Goal: Task Accomplishment & Management: Use online tool/utility

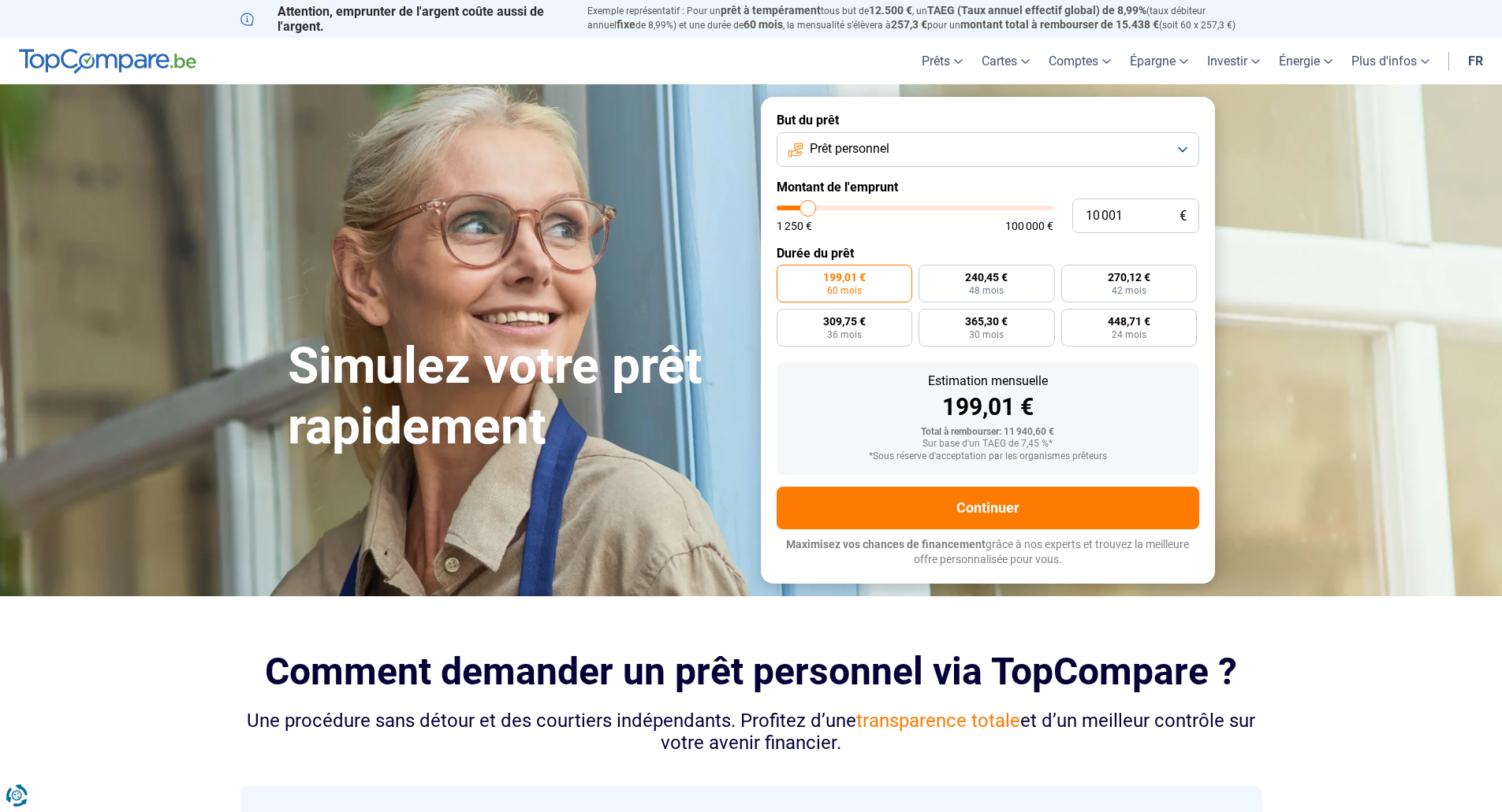
click at [897, 138] on button "Prêt personnel" at bounding box center [988, 149] width 423 height 34
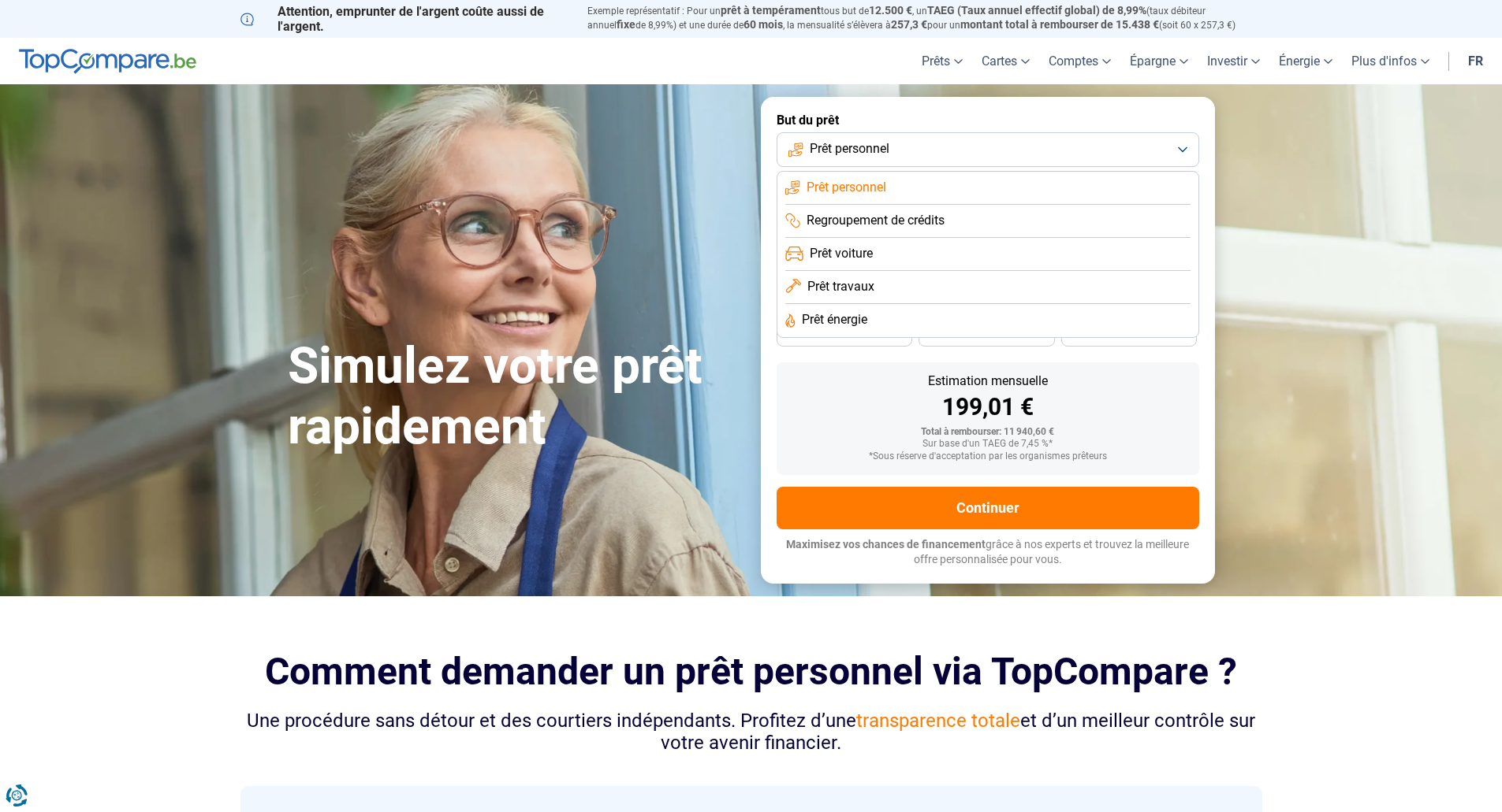
click at [861, 252] on span "Prêt voiture" at bounding box center [841, 253] width 63 height 18
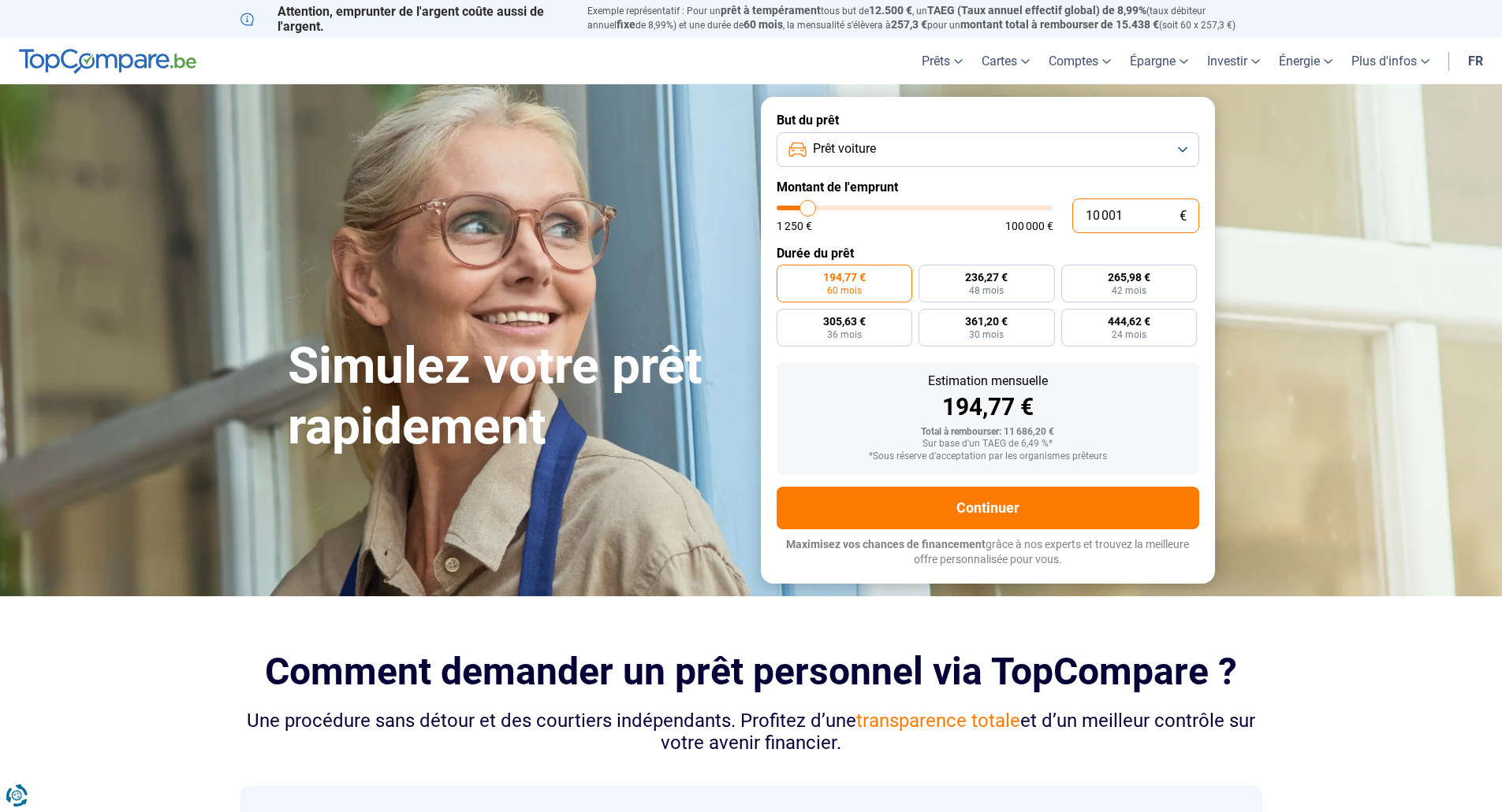
drag, startPoint x: 1151, startPoint y: 214, endPoint x: 1057, endPoint y: 224, distance: 94.5
click at [1057, 224] on div "10 001 € 1 250 € 100 000 €" at bounding box center [988, 215] width 423 height 34
type input "3"
type input "1250"
type input "32"
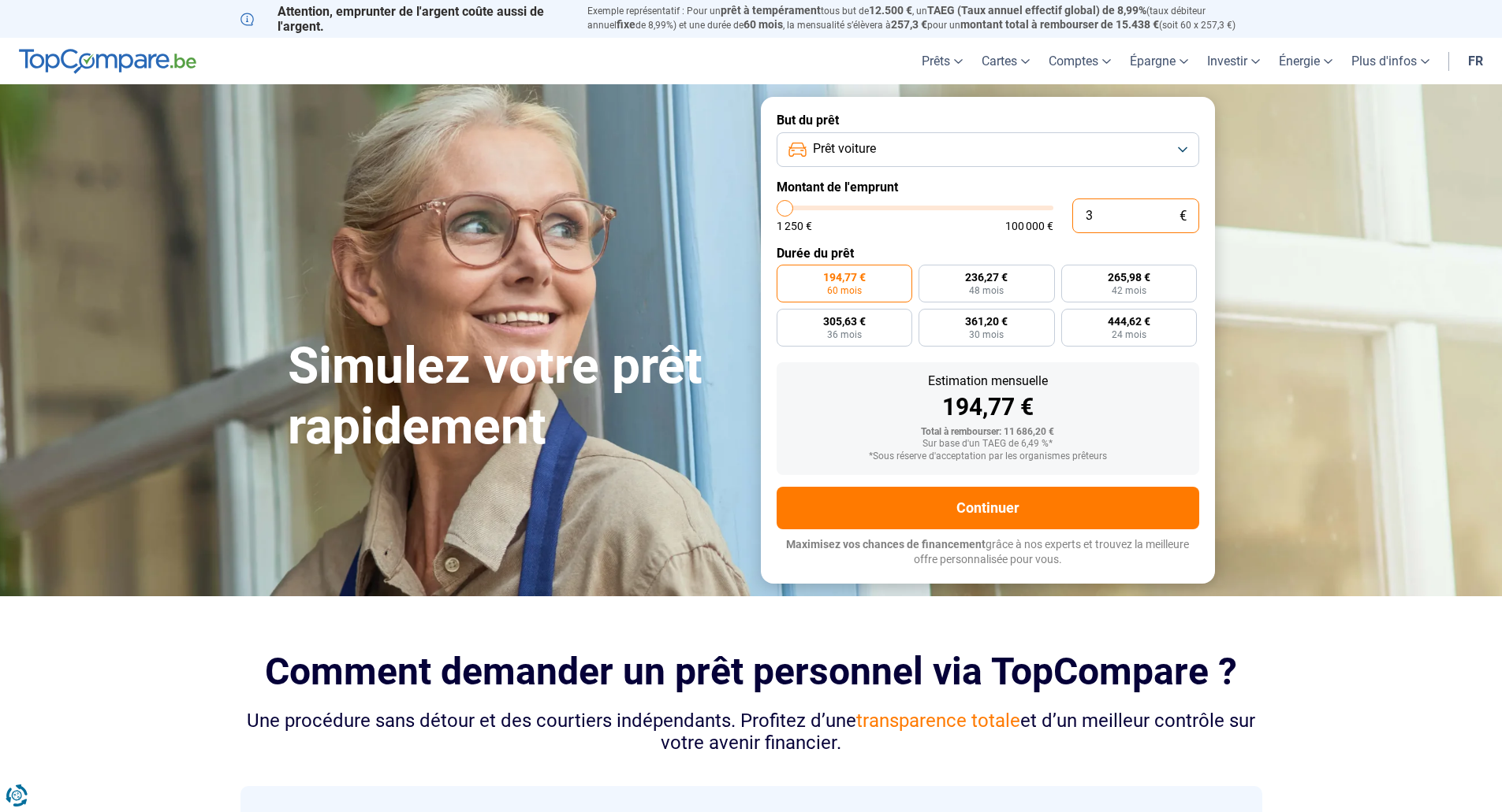
type input "1250"
type input "329"
type input "1250"
type input "3 290"
type input "3250"
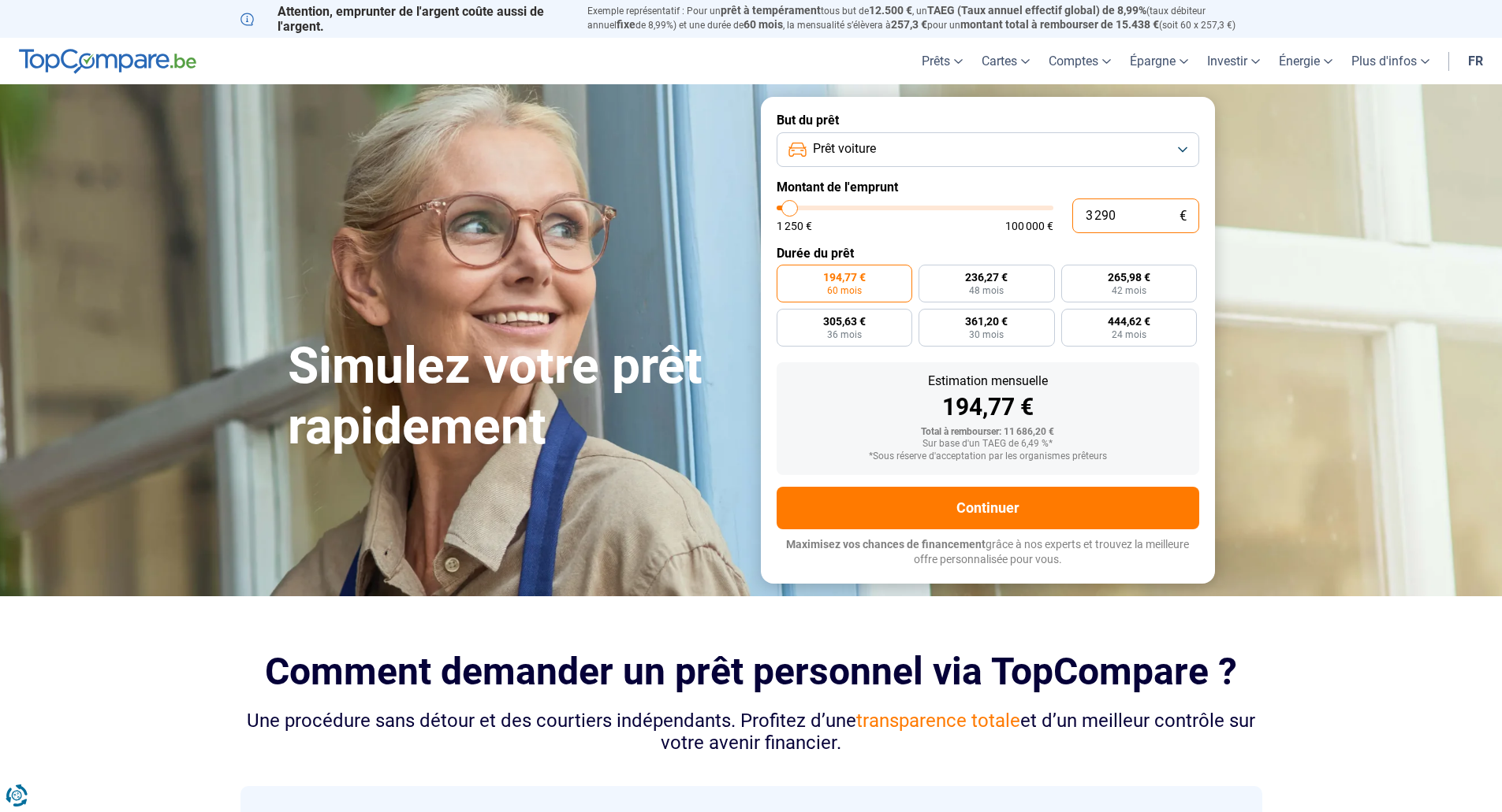
type input "32 900"
type input "33000"
radio input "false"
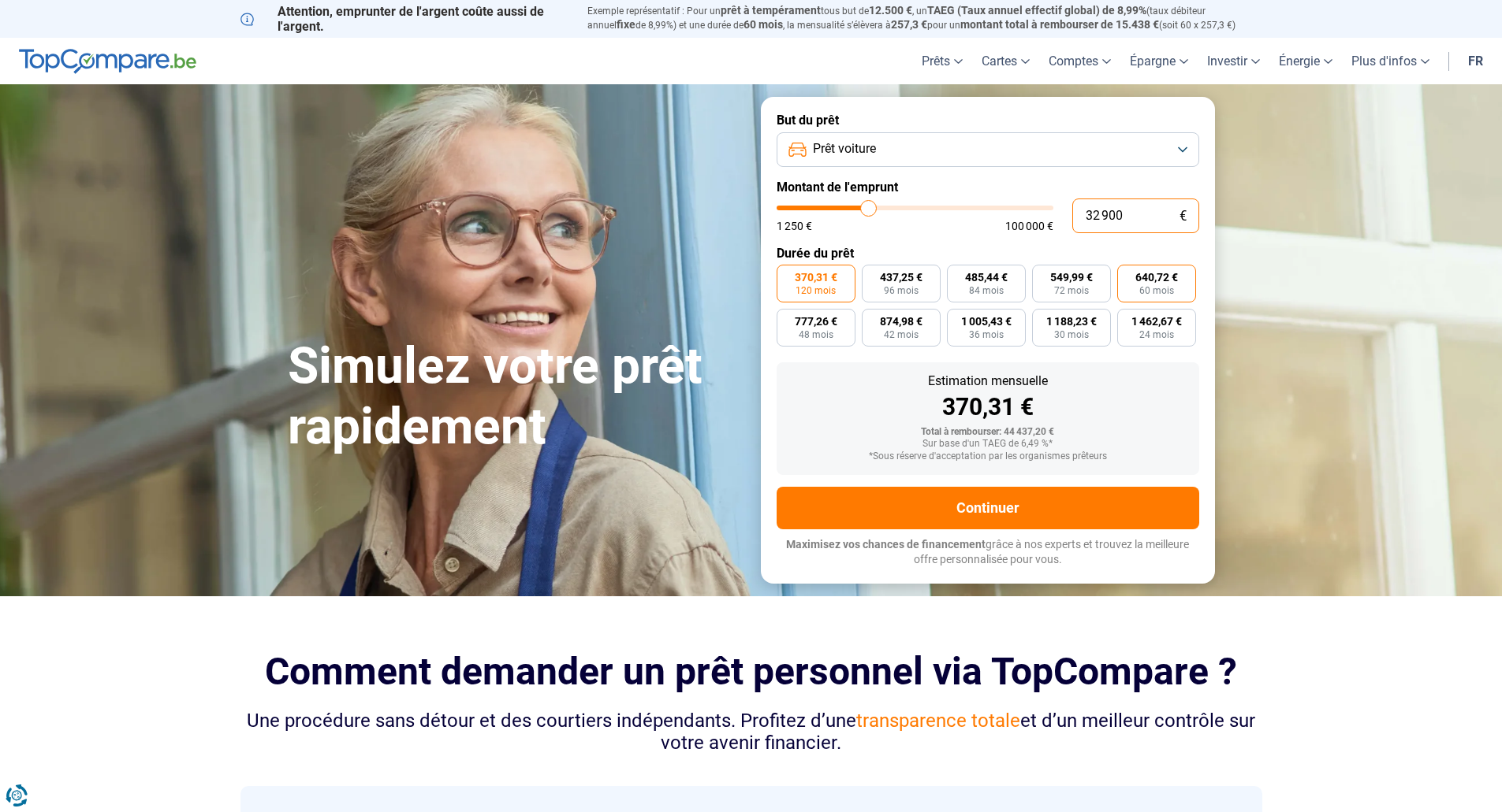
type input "32 900"
click at [1149, 278] on span "640,72 €" at bounding box center [1156, 277] width 43 height 11
click at [1127, 275] on input "640,72 € 60 mois" at bounding box center [1122, 270] width 10 height 10
radio input "true"
click at [1084, 211] on input "32 900" at bounding box center [1135, 215] width 127 height 34
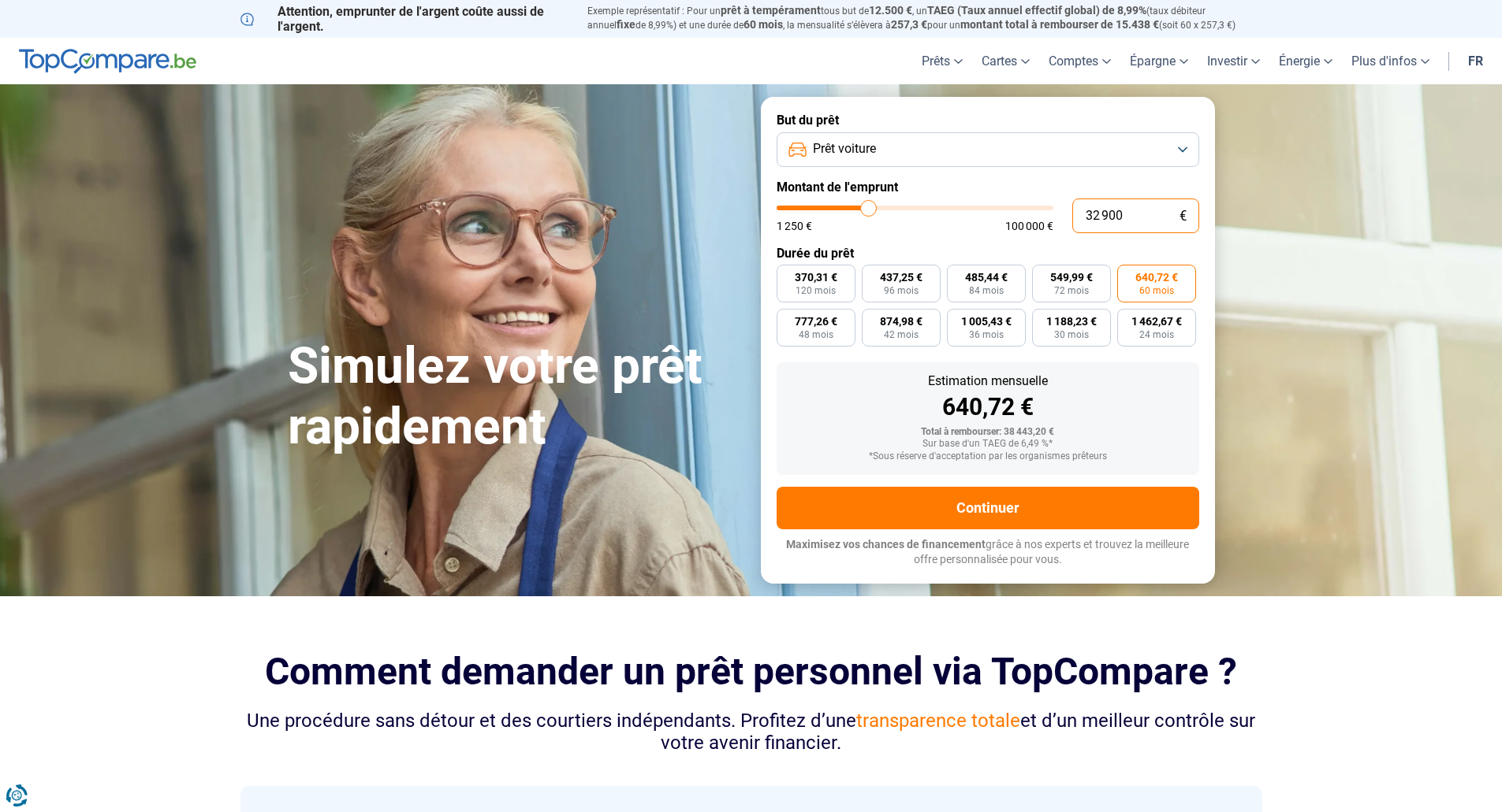
type input "22 900"
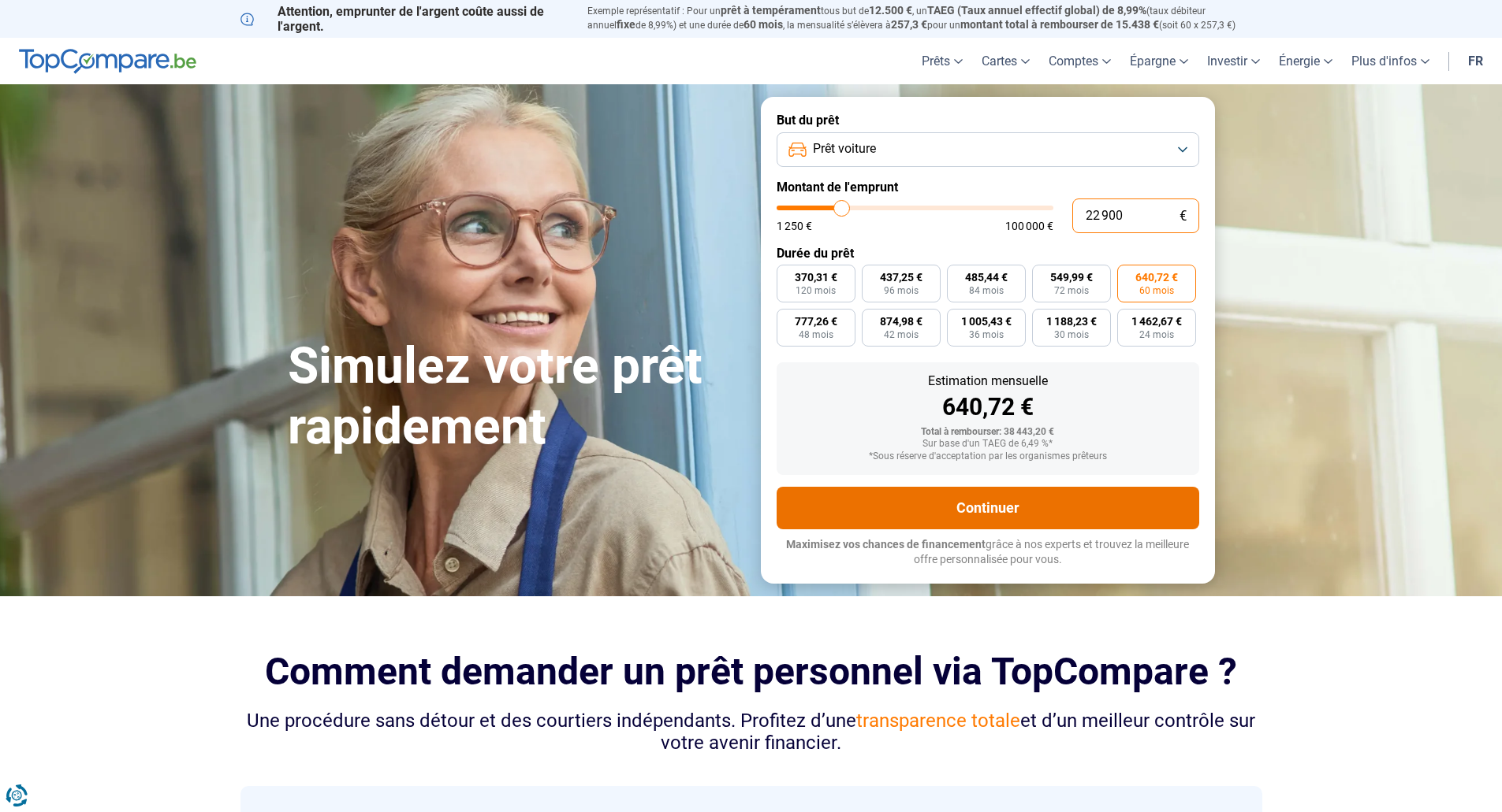
type input "23000"
radio input "false"
radio input "true"
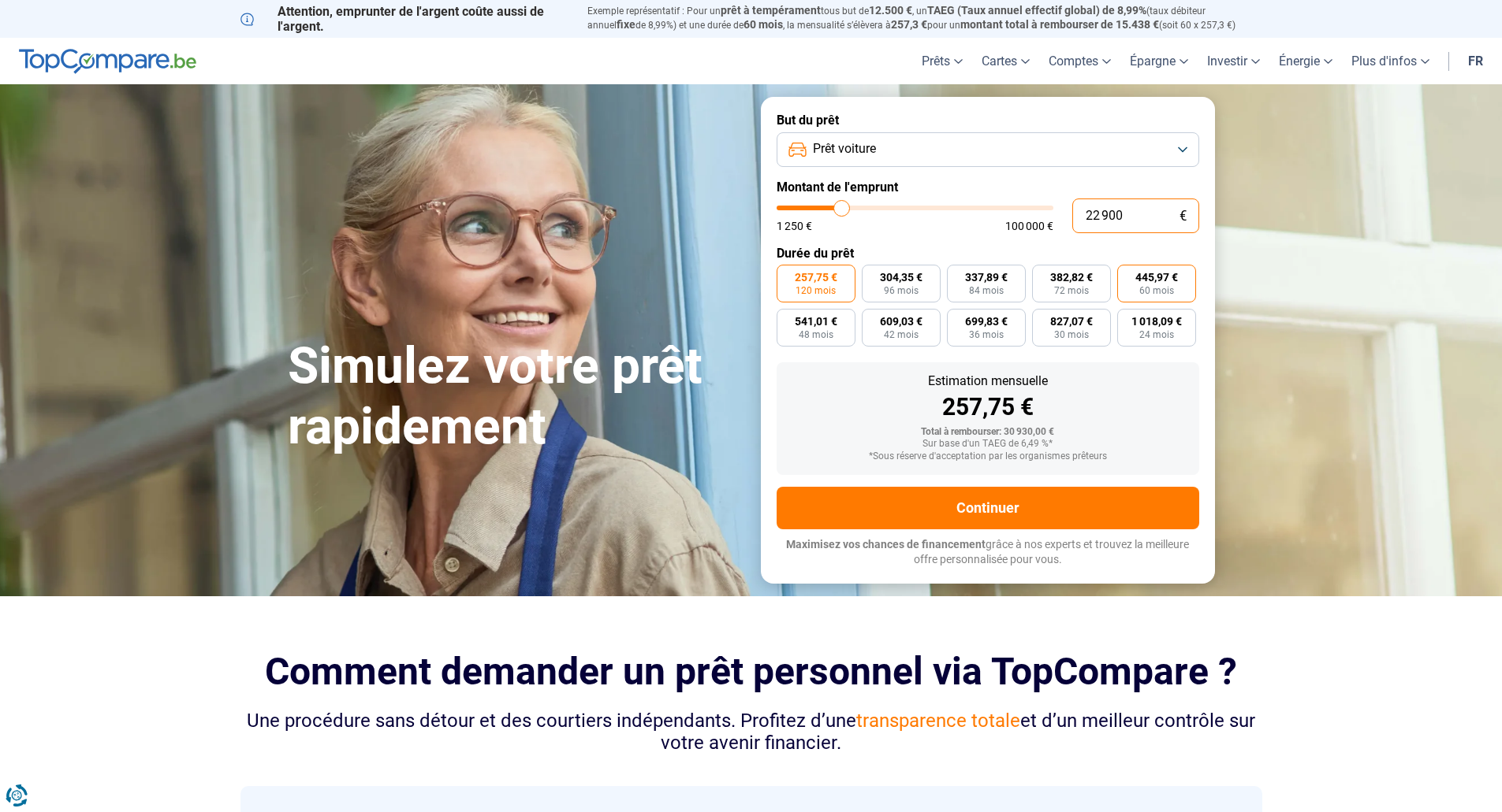
type input "22 900"
click at [1153, 281] on span "445,97 €" at bounding box center [1156, 277] width 43 height 11
click at [1127, 275] on input "445,97 € 60 mois" at bounding box center [1122, 270] width 10 height 10
radio input "true"
